Goal: Find specific page/section: Find specific page/section

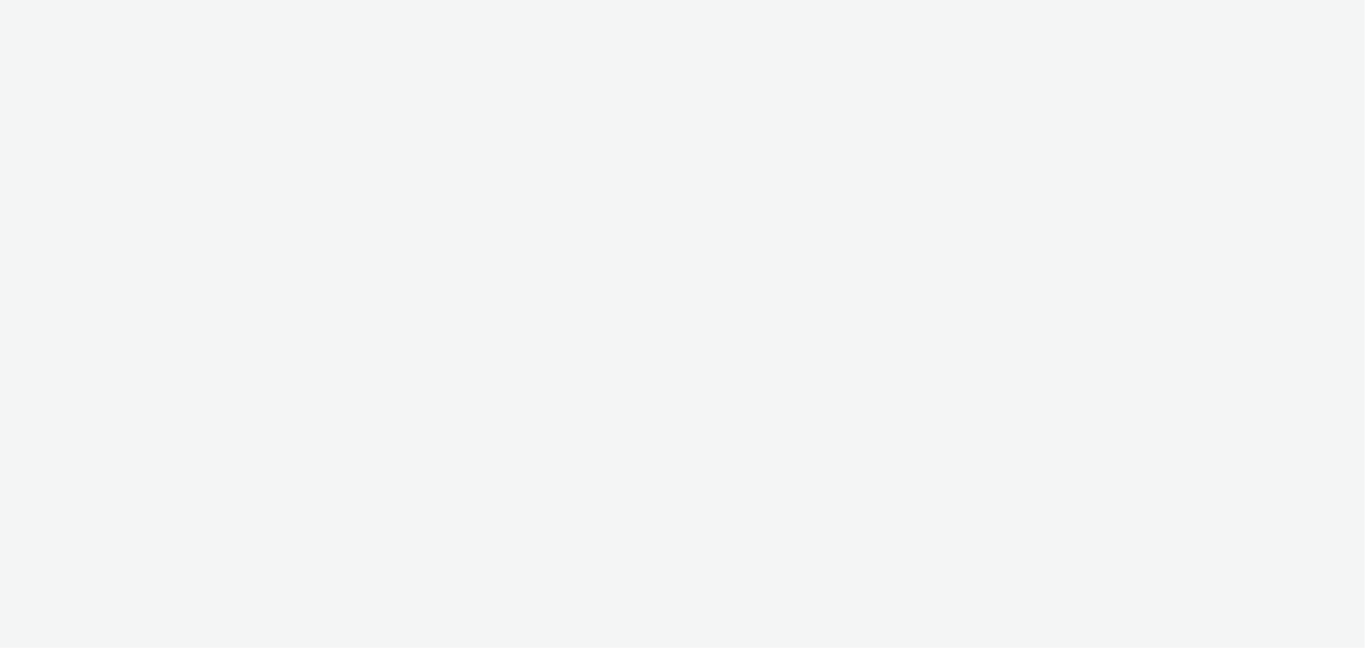
select select "ac009755-aa48-4799-8050-7a339a378eb8"
select select "a1f58486-1528-4f8c-8610-e1cdd7553bc1"
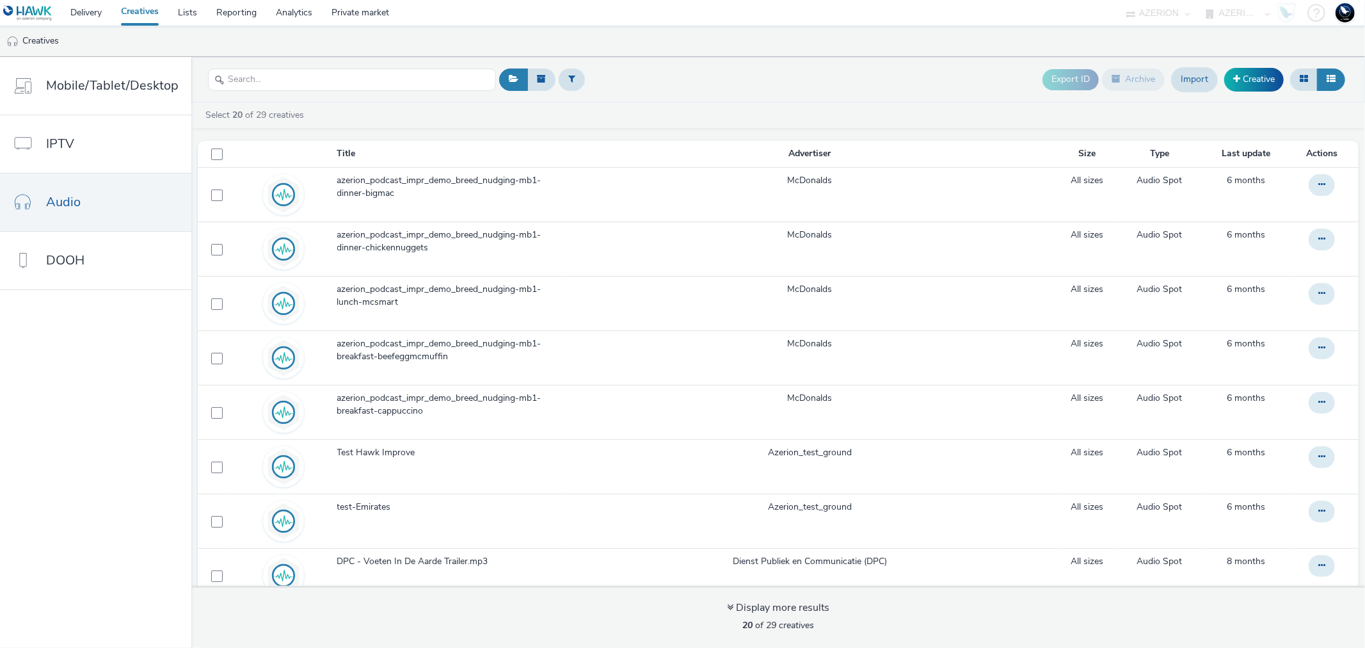
click at [1168, 13] on select "75 Media A8 Media Group ABI Media Abkom AB Abovo Ace & Tate Ad-on Media Nordic …" at bounding box center [1158, 13] width 77 height 26
select select "c1d8444a-2cd1-4829-ac00-6805b5e2eef2"
click at [1197, 5] on select "75 Media A8 Media Group ABI Media Abkom AB Abovo Ace & Tate Ad-on Media Nordic …" at bounding box center [1158, 13] width 77 height 26
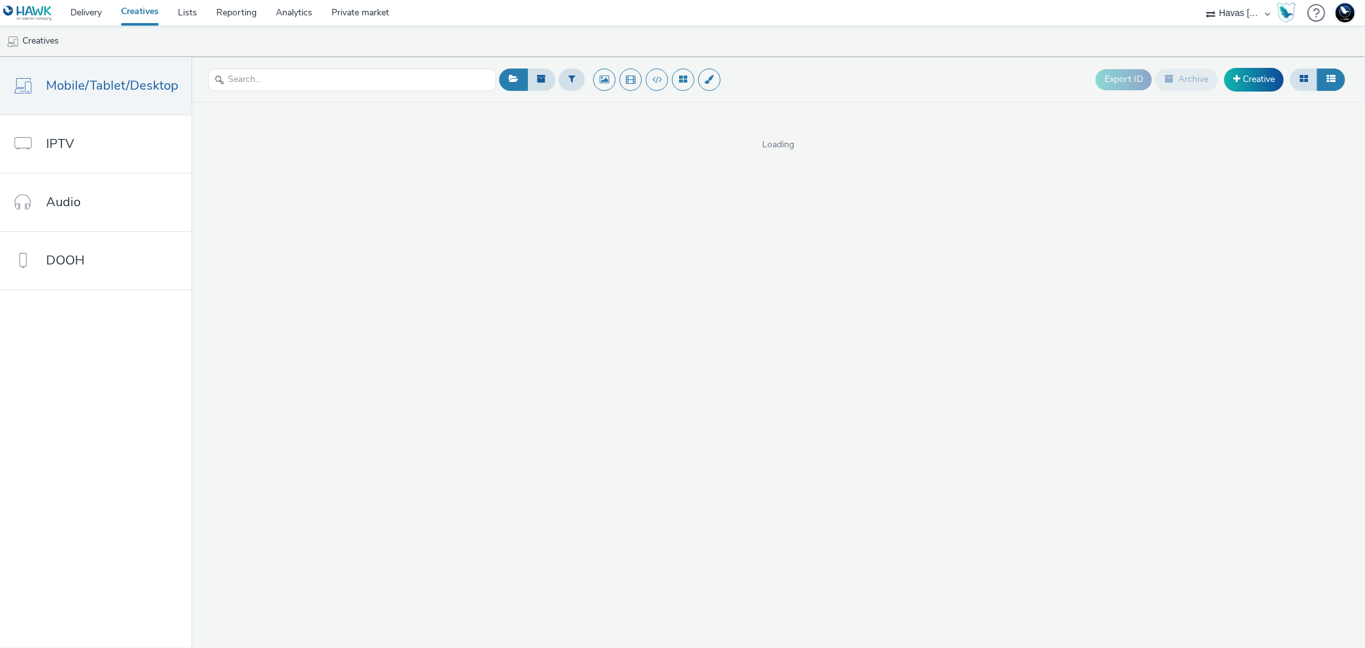
click at [1238, 8] on select "75 Media A8 Media Group ABI Media Abkom AB Abovo Ace & [PERSON_NAME] Ad-on Medi…" at bounding box center [1238, 13] width 77 height 26
select select "43747a01-9d8e-4dea-a0e4-a98d33cfba61"
click at [1200, 0] on select "75 Media A8 Media Group ABI Media Abkom AB Abovo Ace & [PERSON_NAME] Ad-on Medi…" at bounding box center [1238, 13] width 77 height 26
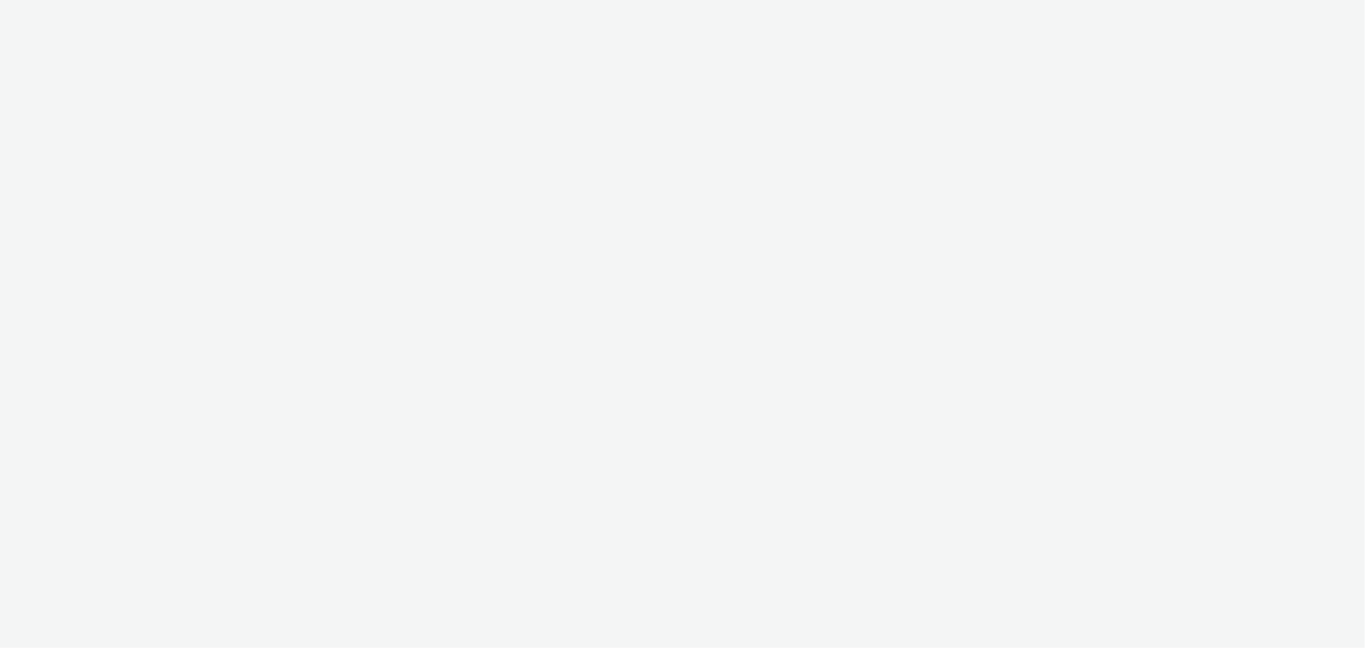
click at [1224, 10] on div at bounding box center [682, 324] width 1365 height 648
select select "43747a01-9d8e-4dea-a0e4-a98d33cfba61"
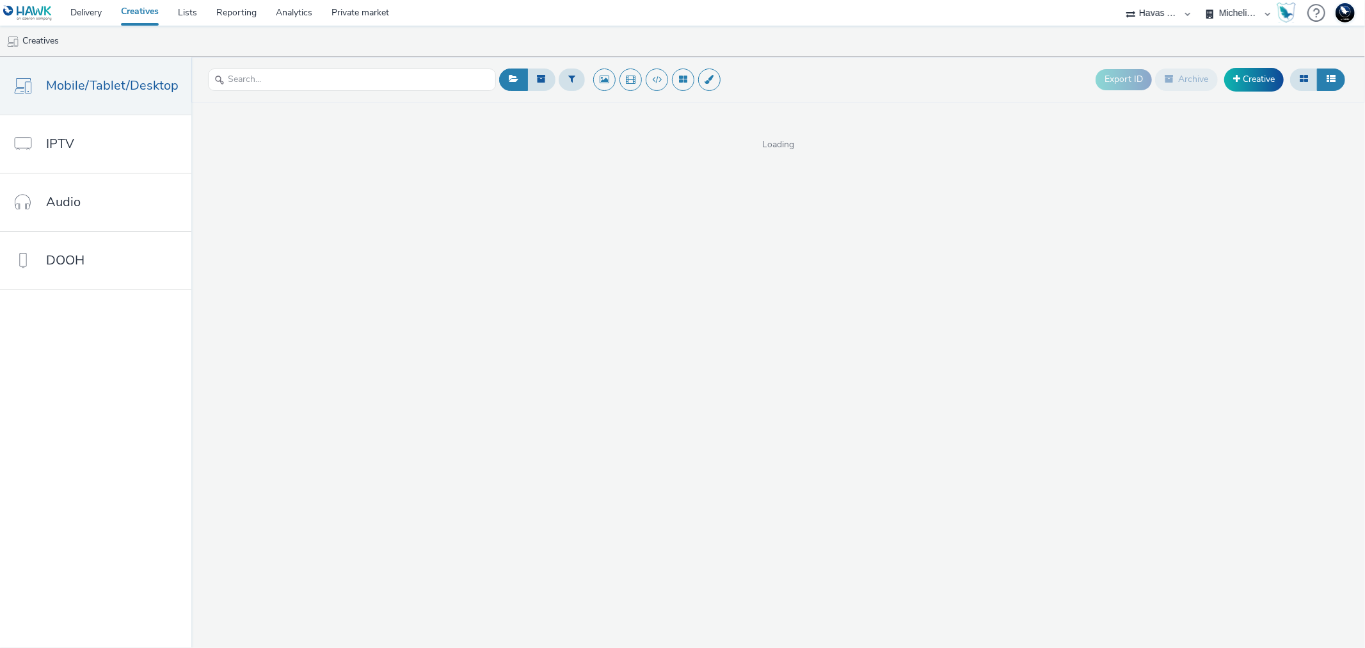
click at [1224, 10] on select "Havas Media France Michelin France Michelin International" at bounding box center [1238, 13] width 77 height 26
select select "53ec7e16-f96c-4cd6-b43b-fe6c0a866627"
click at [1200, 0] on select "Havas Media France Michelin France Michelin International" at bounding box center [1238, 13] width 77 height 26
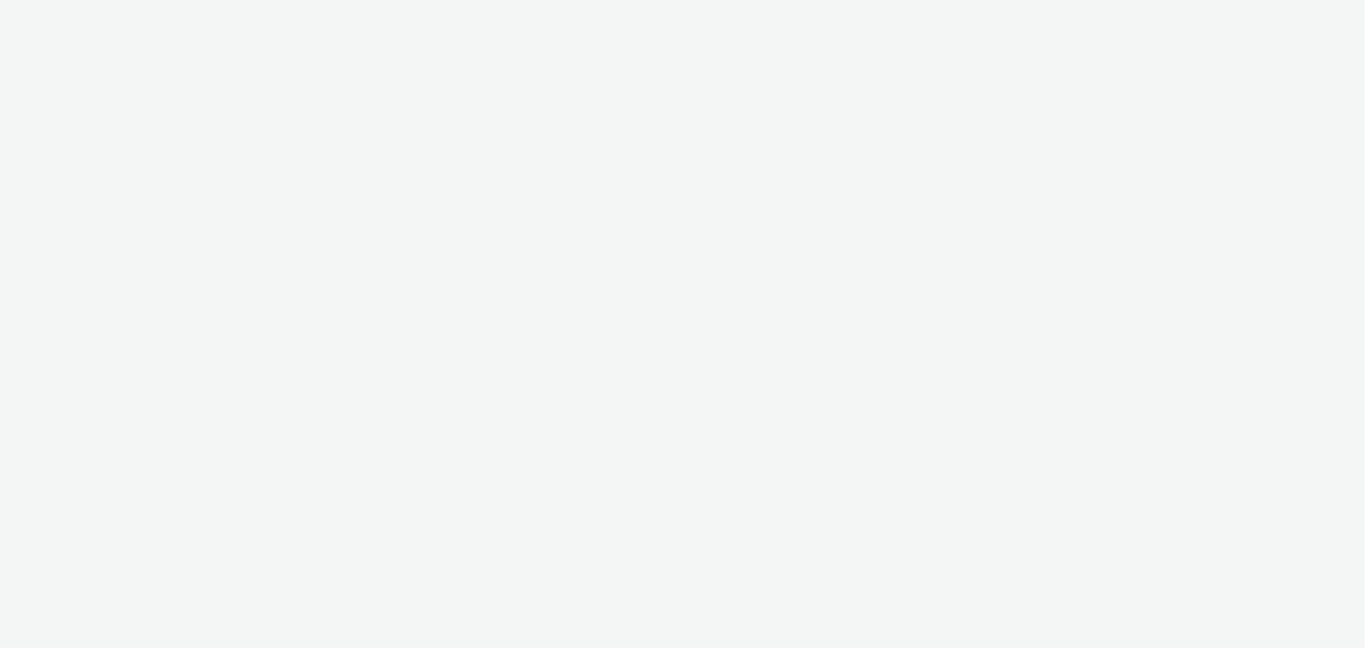
select select "43747a01-9d8e-4dea-a0e4-a98d33cfba61"
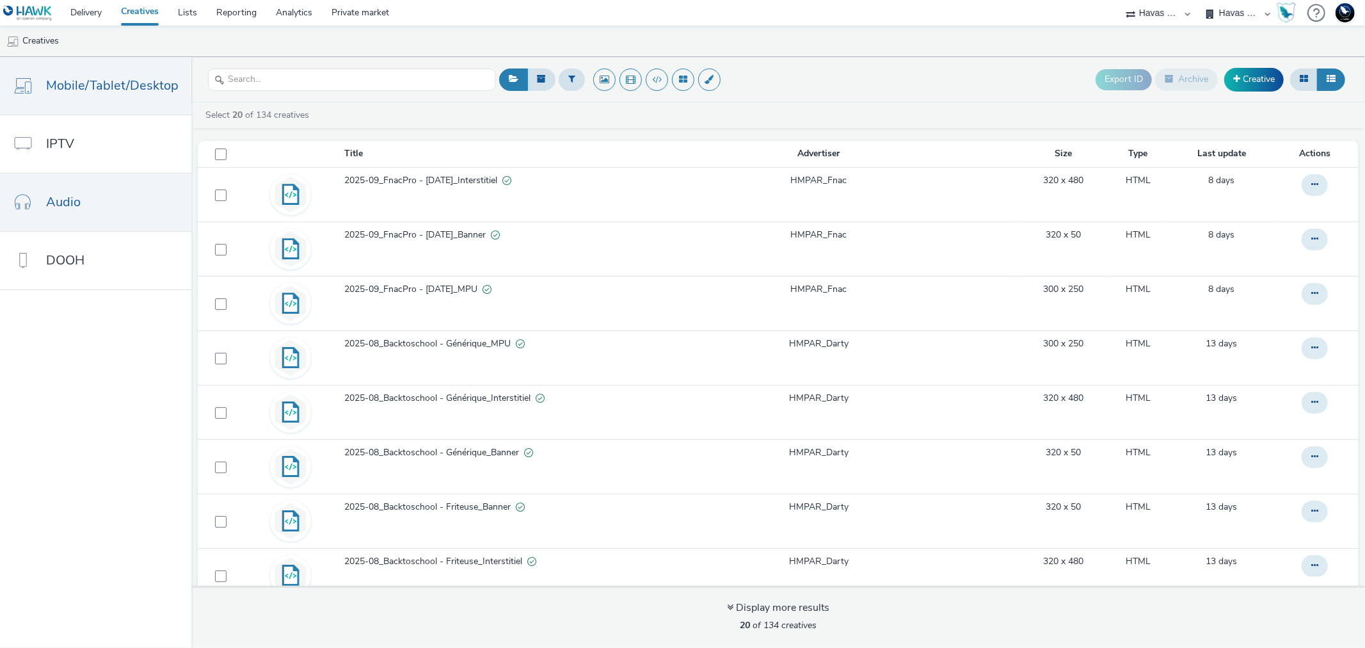
click at [85, 199] on link "Audio" at bounding box center [95, 202] width 191 height 58
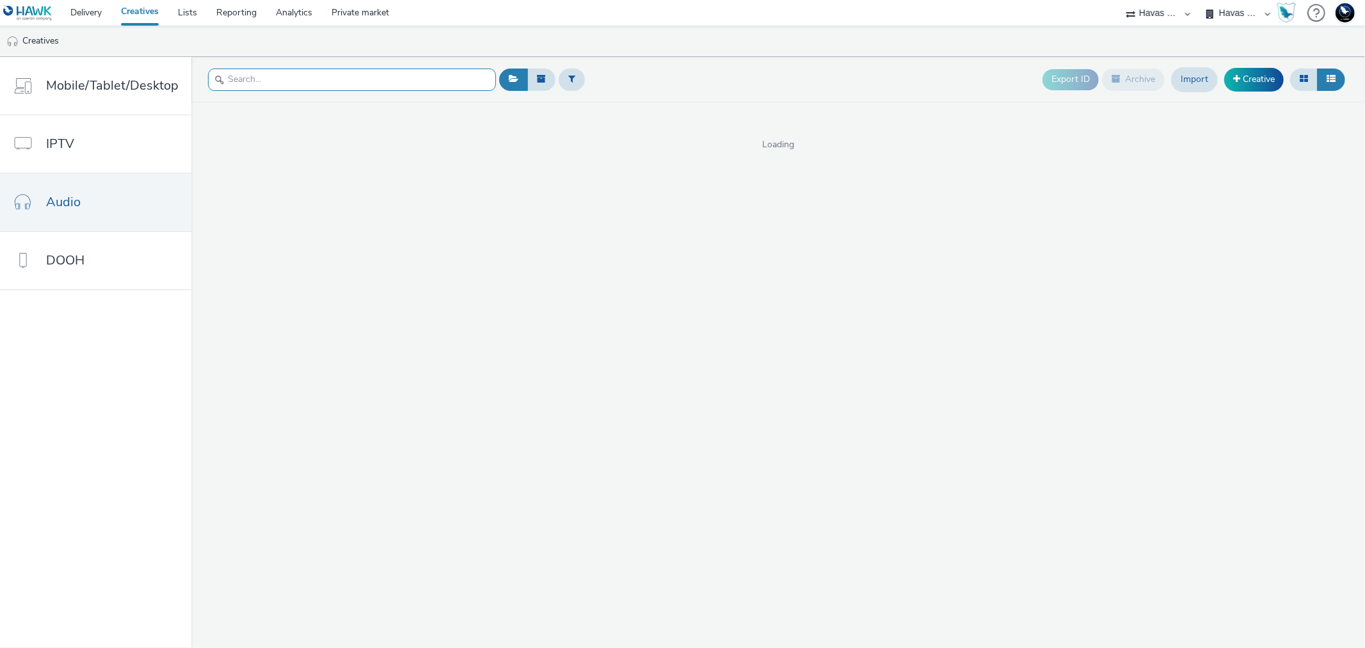
click at [273, 86] on input "text" at bounding box center [352, 79] width 288 height 22
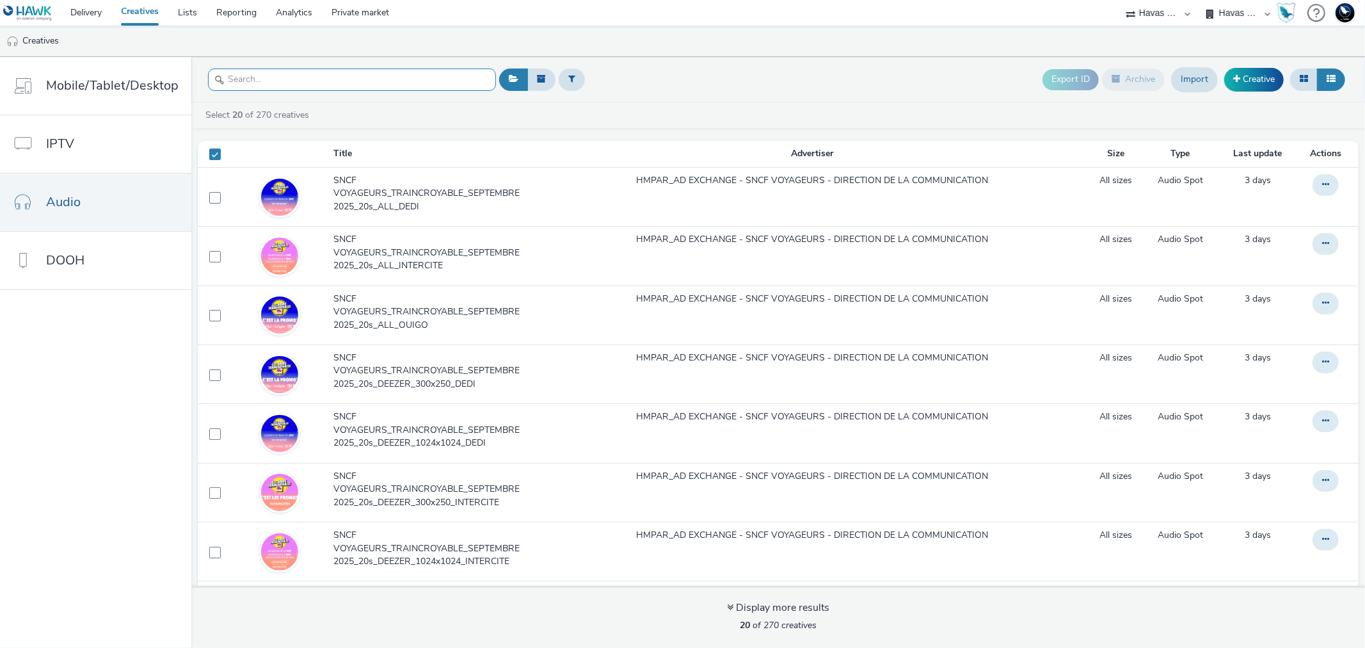
type input "s"
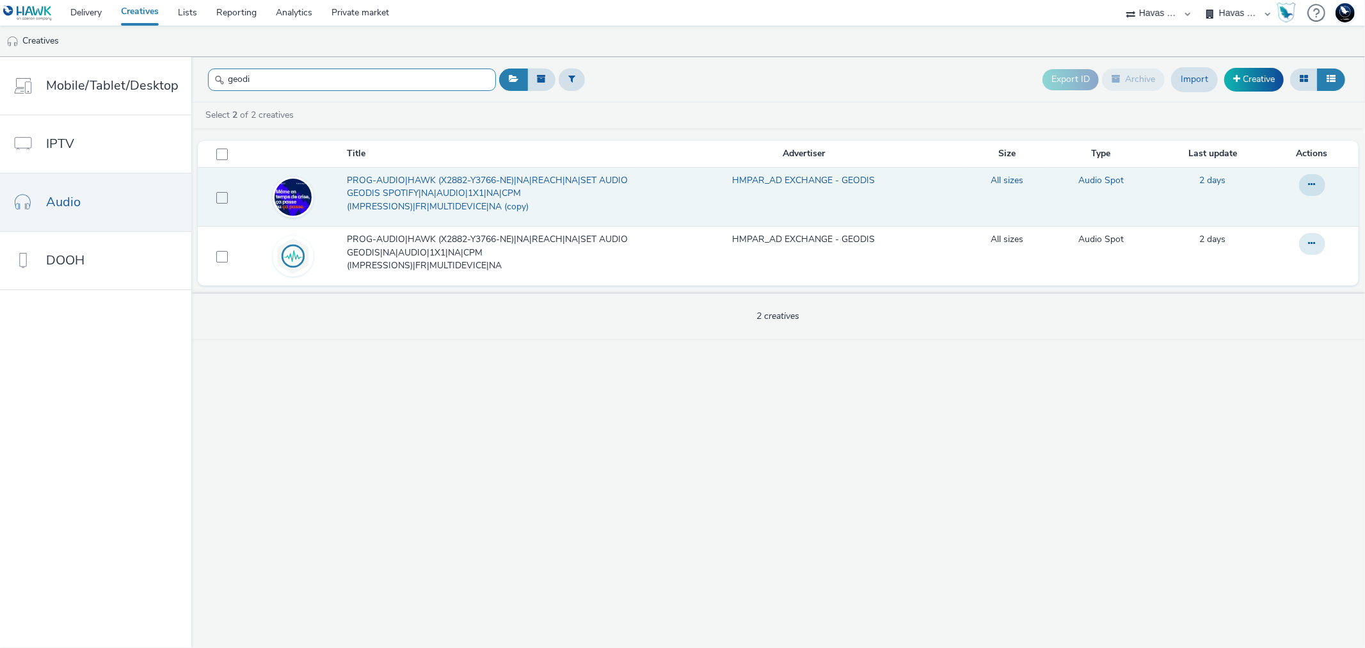
type input "geodi"
click at [374, 186] on span "PROG-AUDIO|HAWK (X2882-Y3766-NE)|NA|REACH|NA|SET AUDIO GEODIS SPOTIFY|NA|AUDIO|…" at bounding box center [490, 193] width 287 height 39
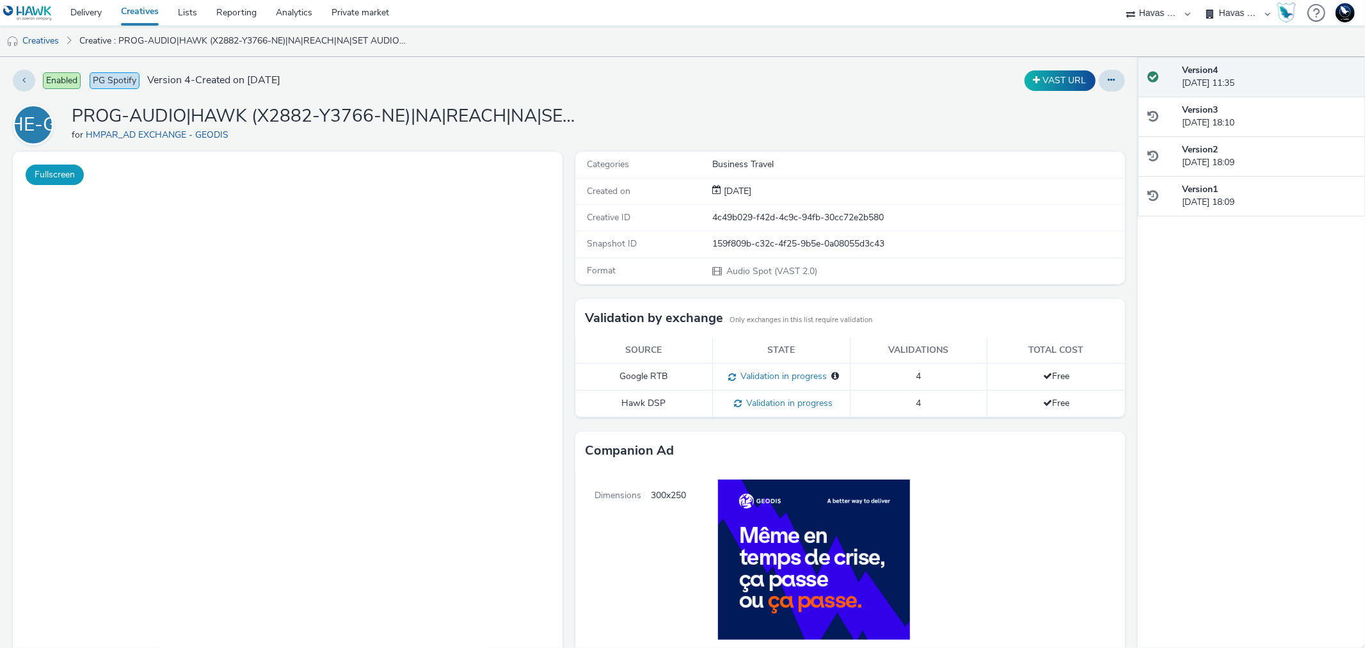
scroll to position [224, 0]
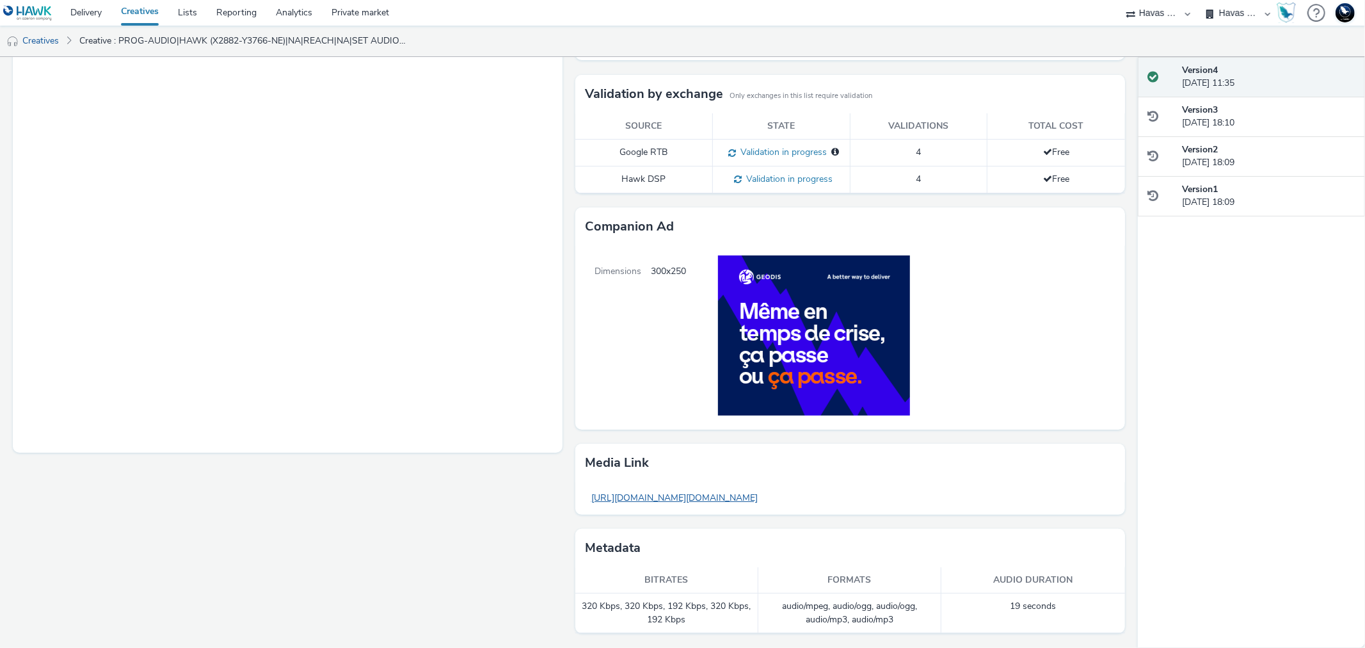
click at [640, 495] on link "https://tabmo-cdn.s3.eu-west-1.amazonaws.com/hawk.tabmo.io/organizations/53ec7e…" at bounding box center [674, 497] width 179 height 25
click at [79, 8] on link "Delivery" at bounding box center [86, 13] width 51 height 26
